Goal: Information Seeking & Learning: Learn about a topic

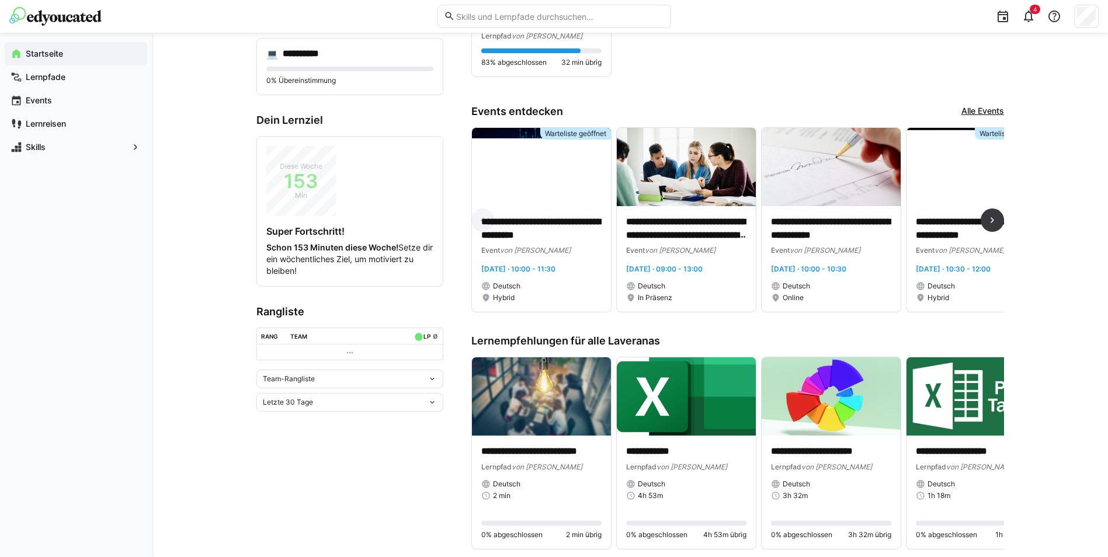
scroll to position [58, 0]
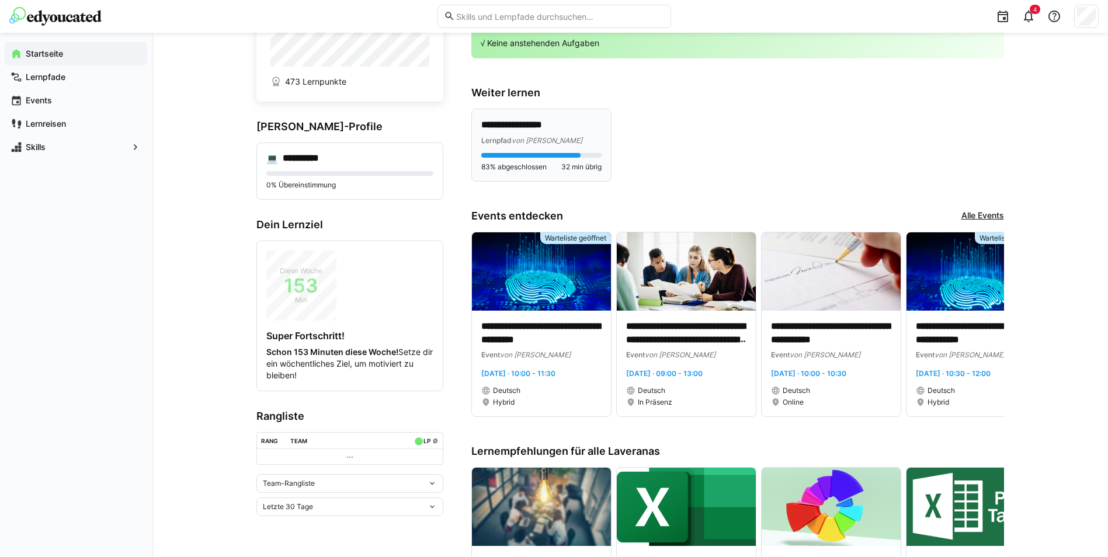
click at [542, 134] on div "Lernpfad von Laverana" at bounding box center [541, 140] width 120 height 12
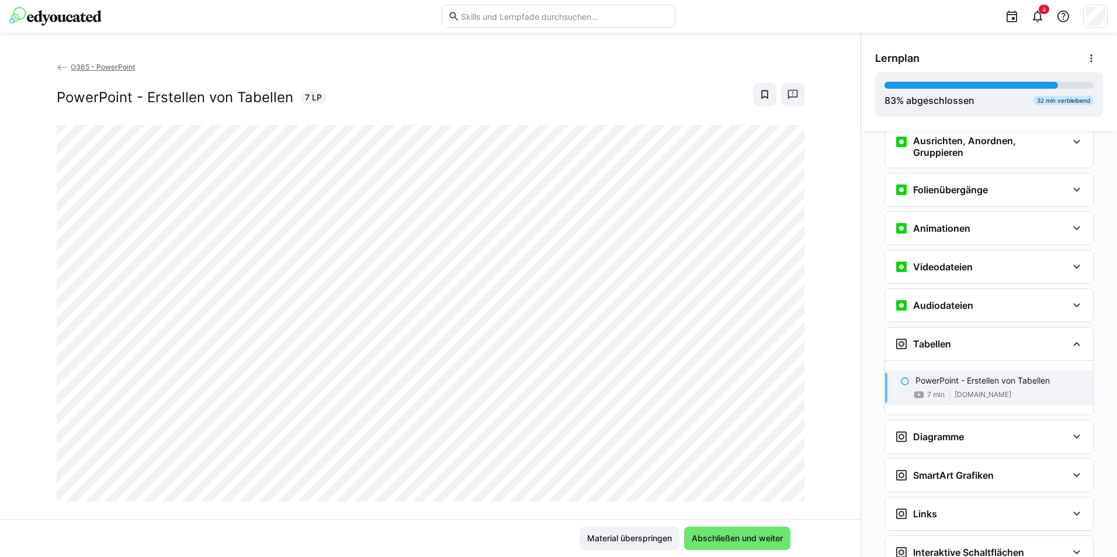
scroll to position [20, 0]
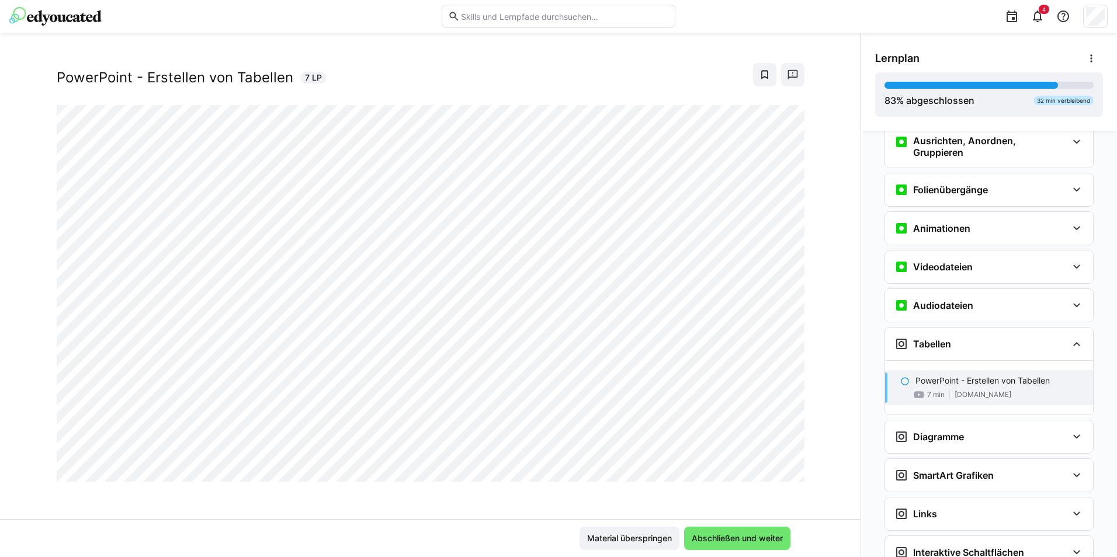
click at [776, 468] on div at bounding box center [790, 469] width 28 height 25
click at [723, 542] on span "Abschließen und weiter" at bounding box center [737, 539] width 95 height 12
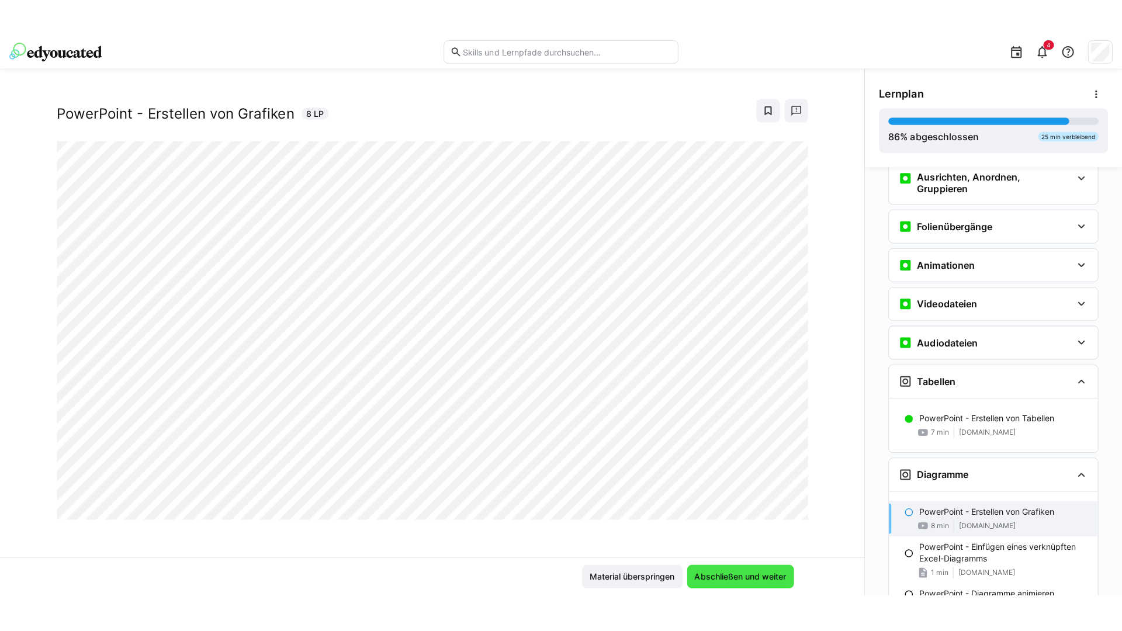
scroll to position [920, 0]
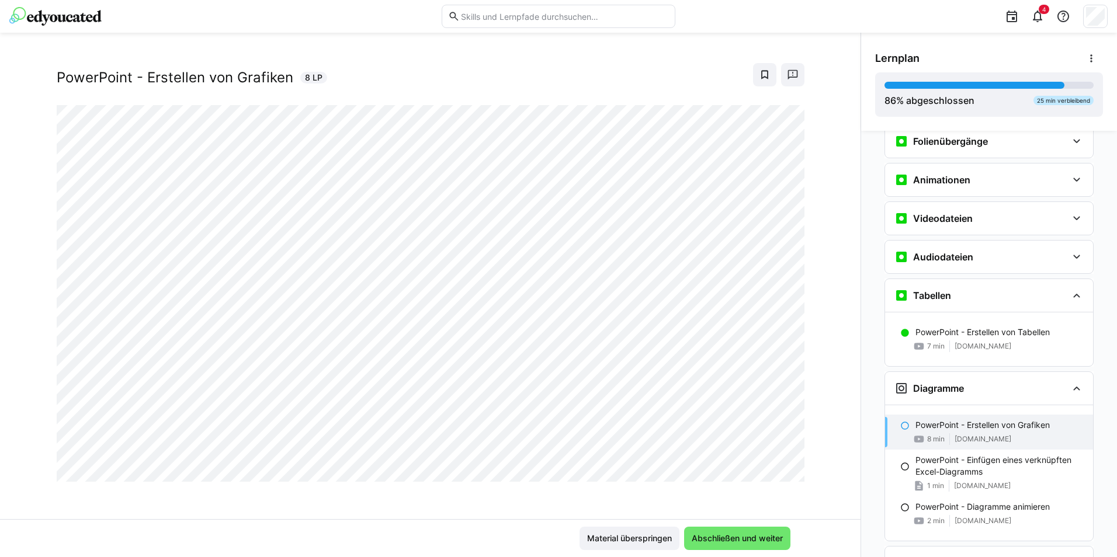
click at [776, 469] on div at bounding box center [790, 469] width 28 height 25
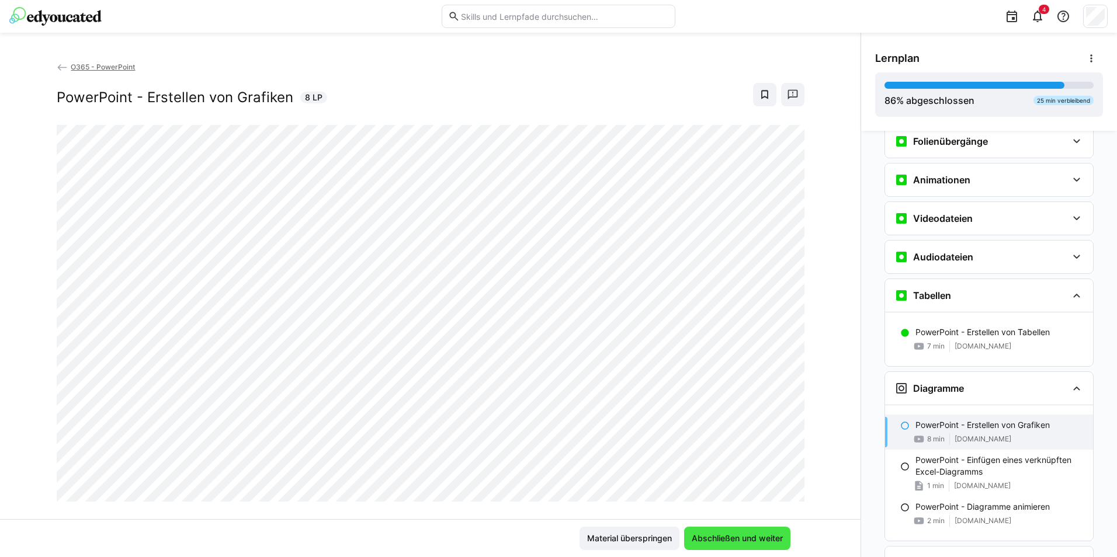
click at [715, 540] on span "Abschließen und weiter" at bounding box center [737, 539] width 95 height 12
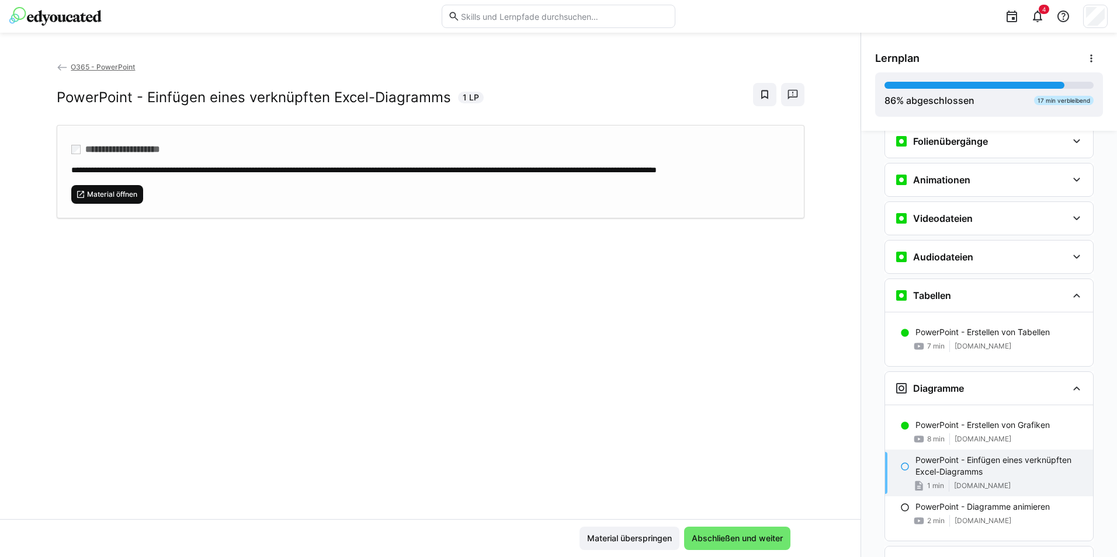
click at [131, 199] on span "Material öffnen" at bounding box center [107, 194] width 72 height 19
click at [731, 533] on span "Abschließen und weiter" at bounding box center [737, 539] width 95 height 12
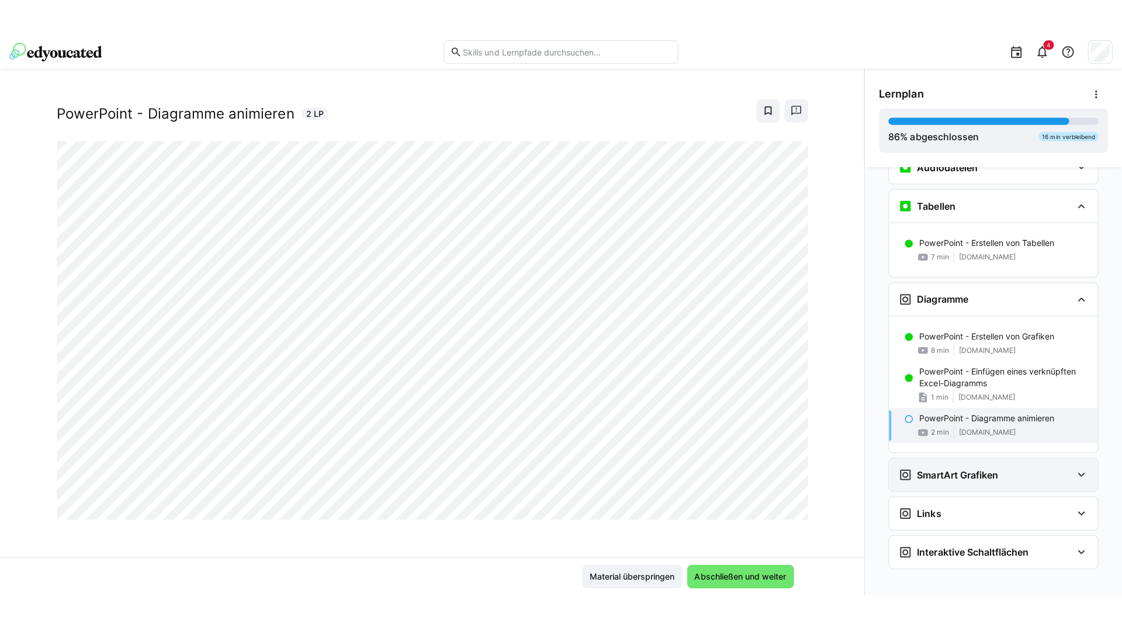
scroll to position [1056, 0]
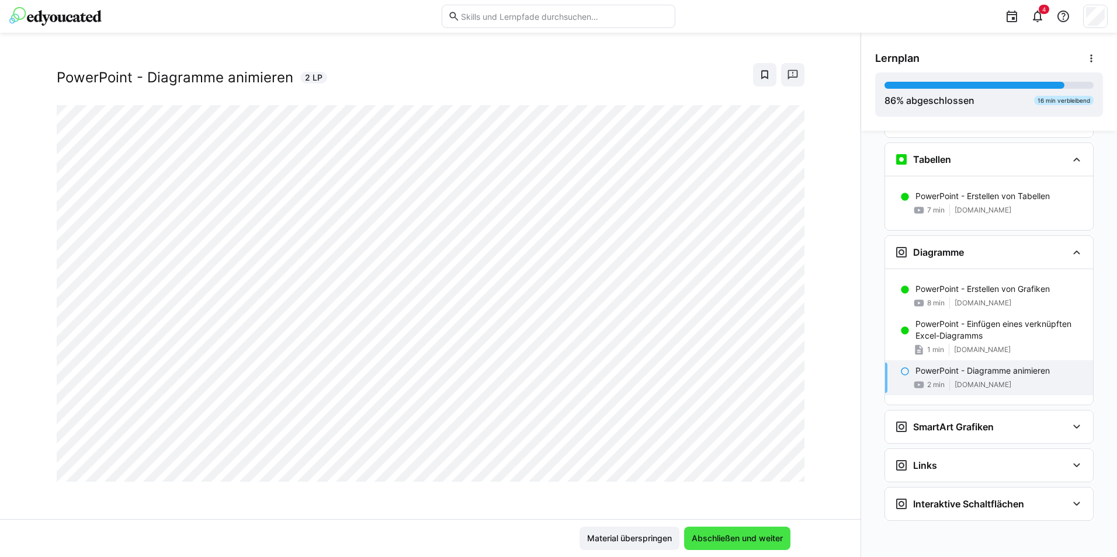
click at [751, 542] on span "Abschließen und weiter" at bounding box center [737, 539] width 95 height 12
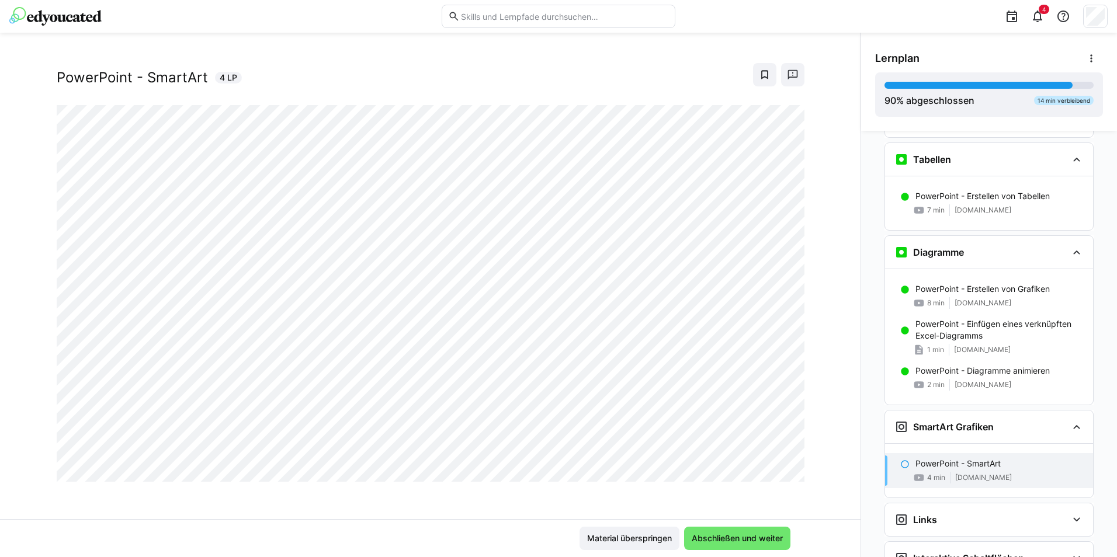
click at [779, 473] on div at bounding box center [790, 469] width 28 height 25
click at [781, 466] on div at bounding box center [790, 469] width 28 height 25
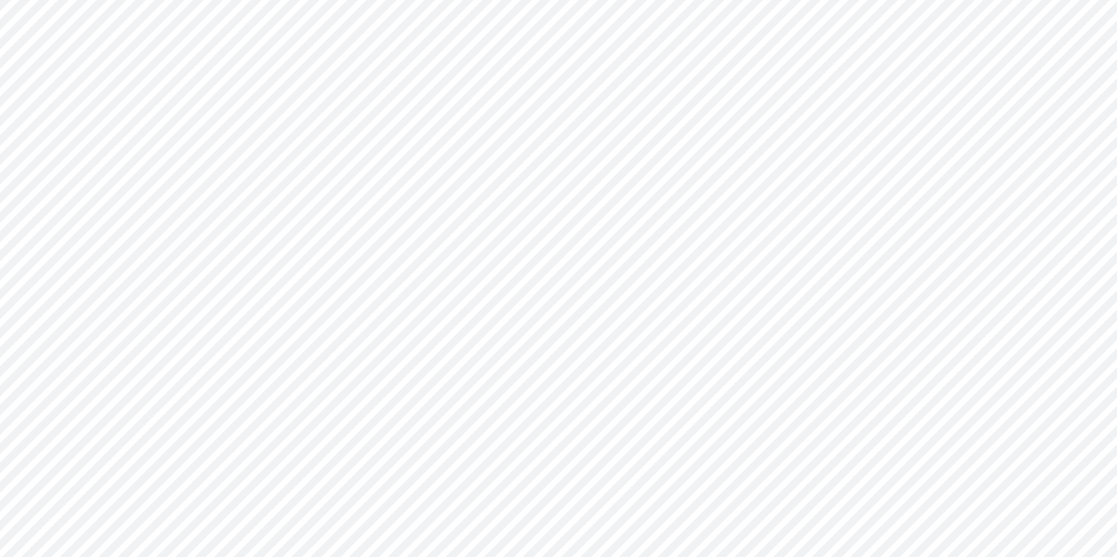
scroll to position [1111, 0]
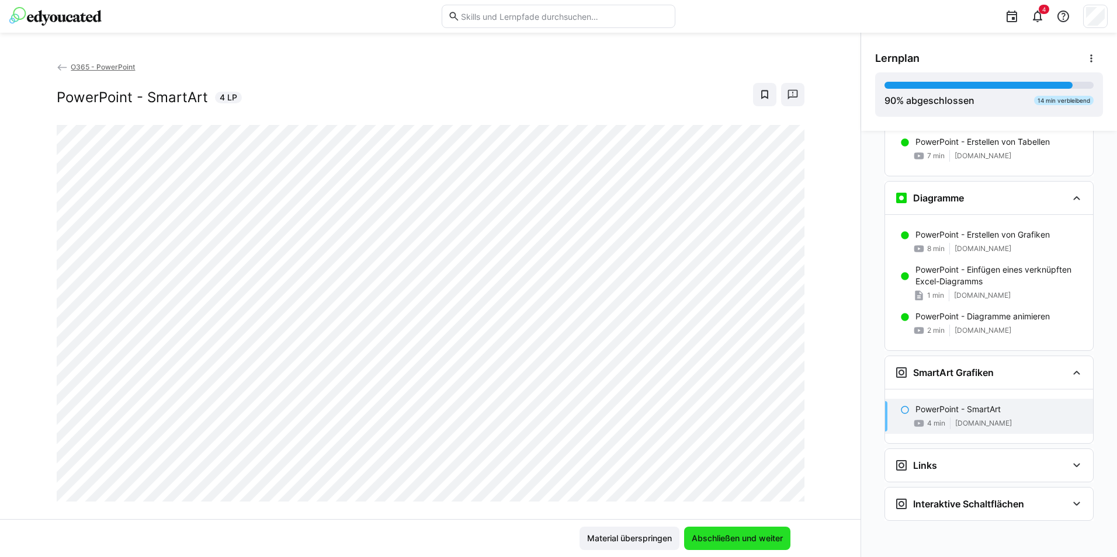
click at [755, 542] on span "Abschließen und weiter" at bounding box center [737, 539] width 95 height 12
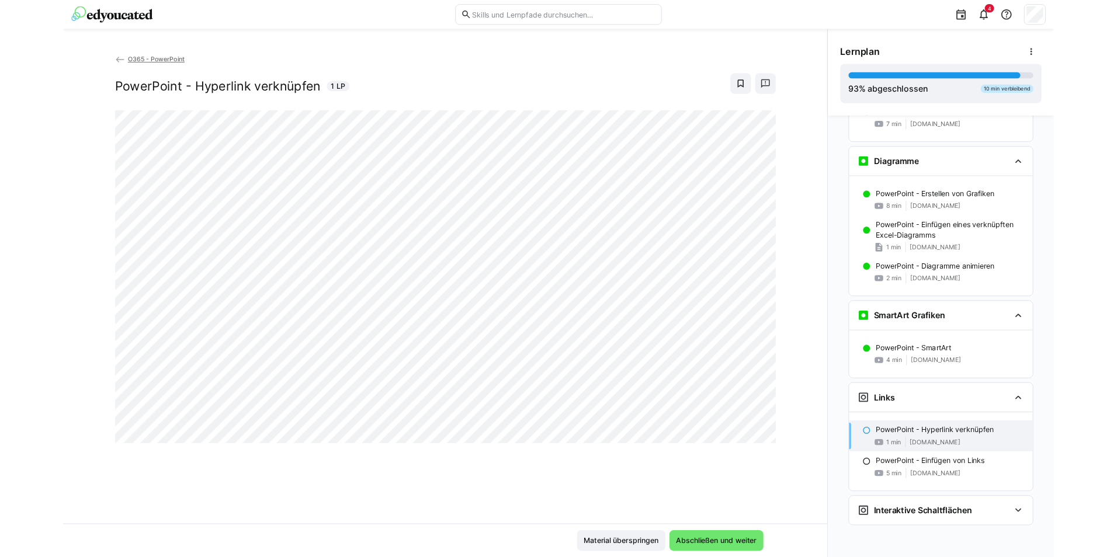
scroll to position [1126, 0]
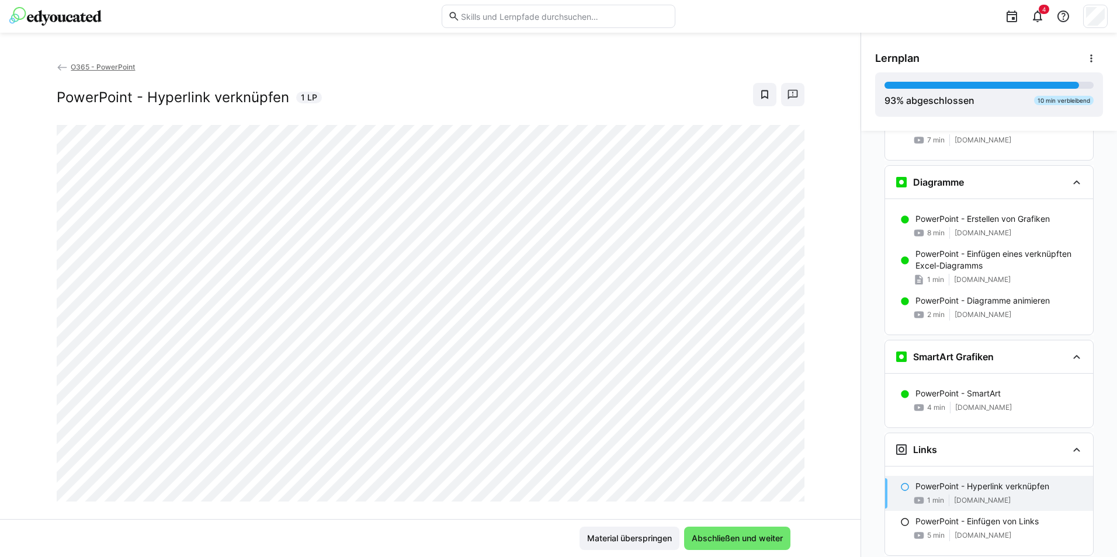
click at [423, 91] on div "PowerPoint - Hyperlink verknüpfen 1 LP" at bounding box center [431, 94] width 748 height 23
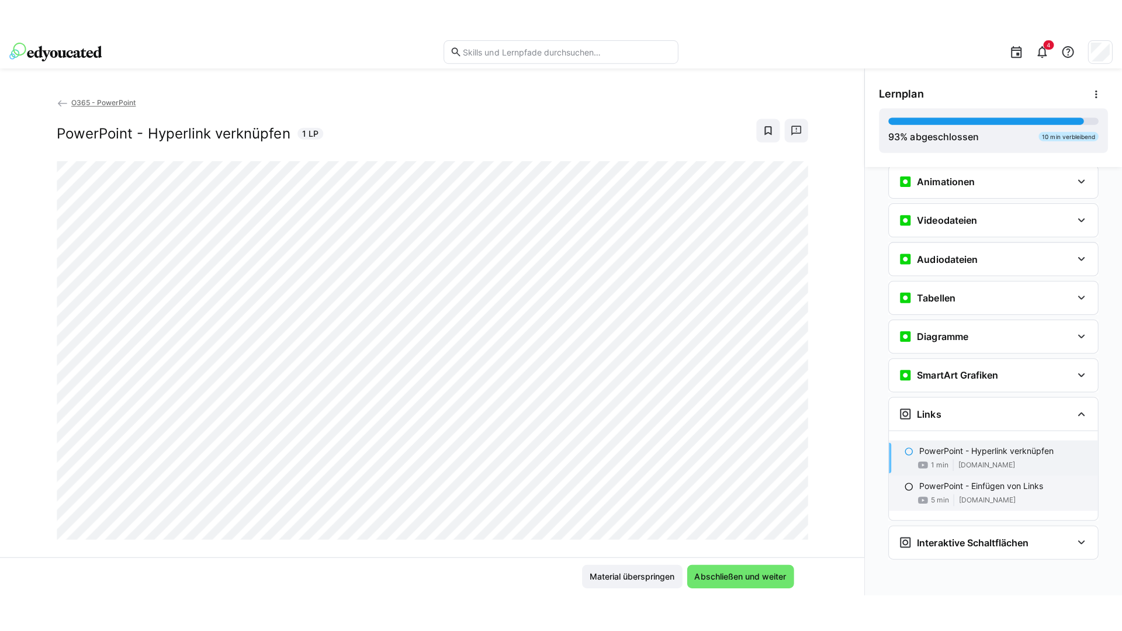
scroll to position [955, 0]
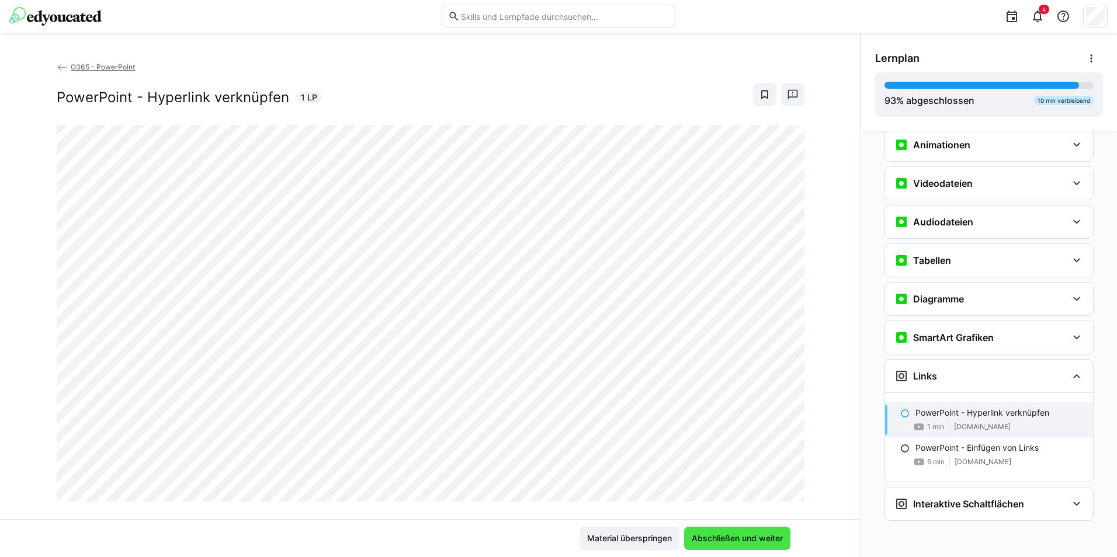
click at [748, 545] on span "Abschließen und weiter" at bounding box center [737, 538] width 106 height 23
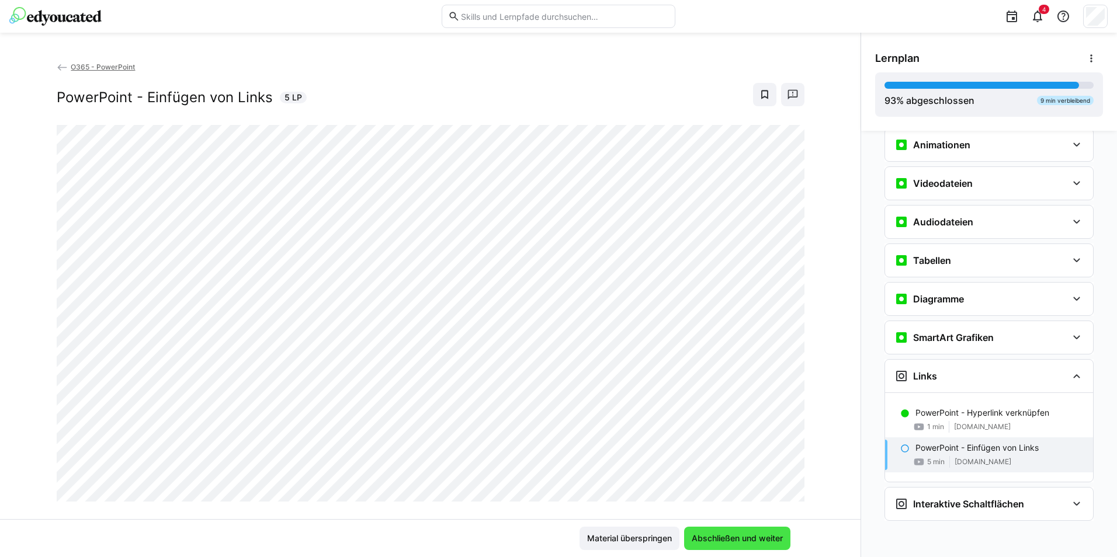
click at [711, 530] on span "Abschließen und weiter" at bounding box center [737, 538] width 106 height 23
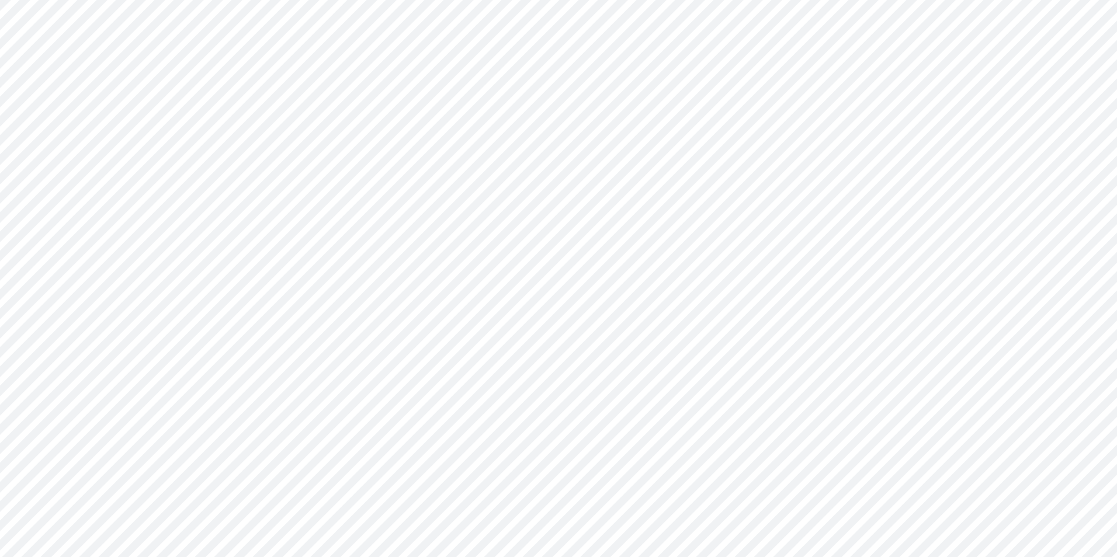
scroll to position [20, 0]
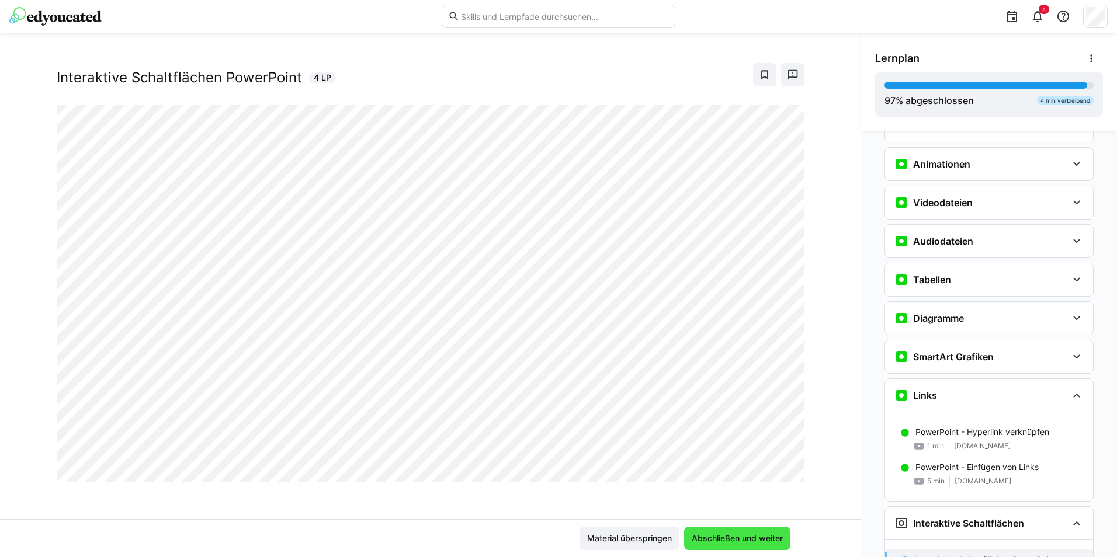
click at [711, 538] on span "Abschließen und weiter" at bounding box center [737, 539] width 95 height 12
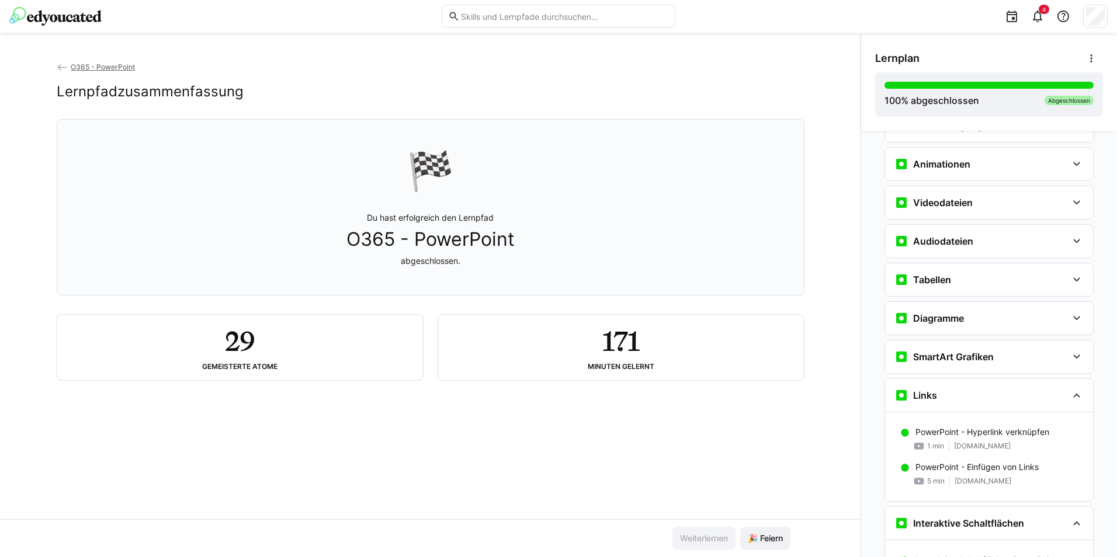
scroll to position [1049, 0]
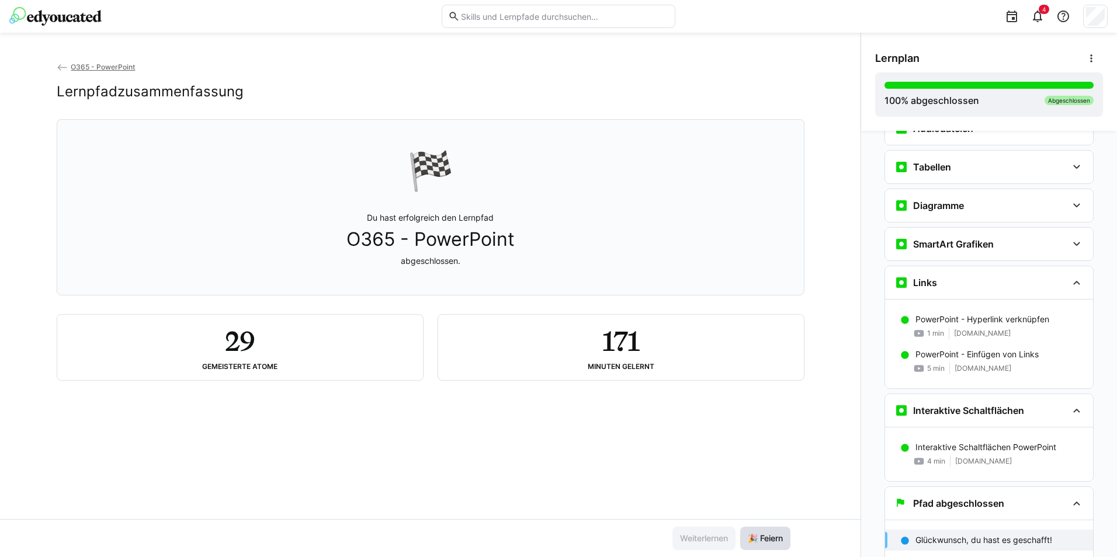
click at [761, 543] on span "🎉 Feiern" at bounding box center [765, 539] width 39 height 12
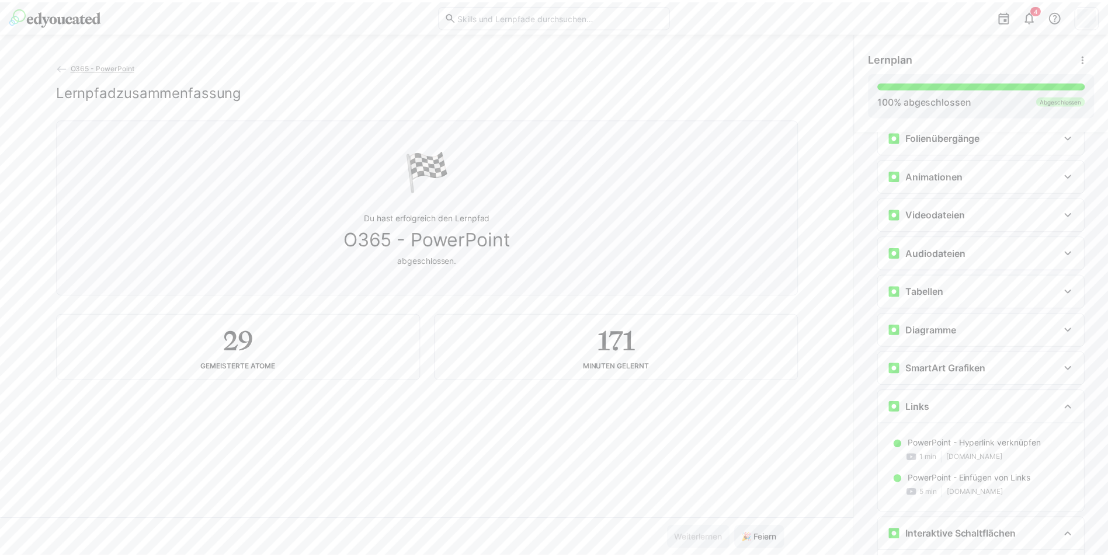
scroll to position [698, 0]
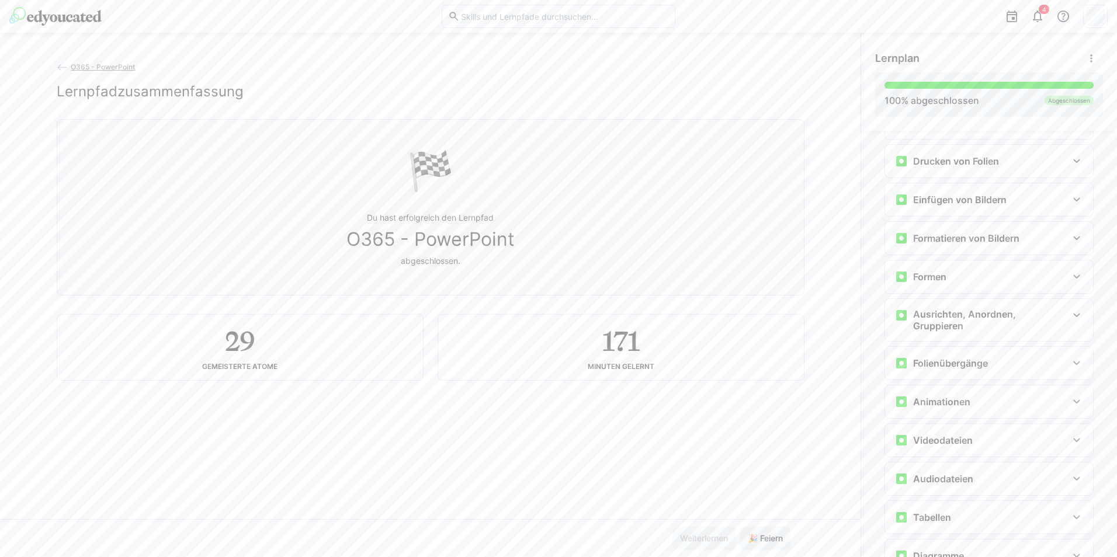
click at [30, 16] on img at bounding box center [55, 16] width 92 height 19
